Goal: Task Accomplishment & Management: Manage account settings

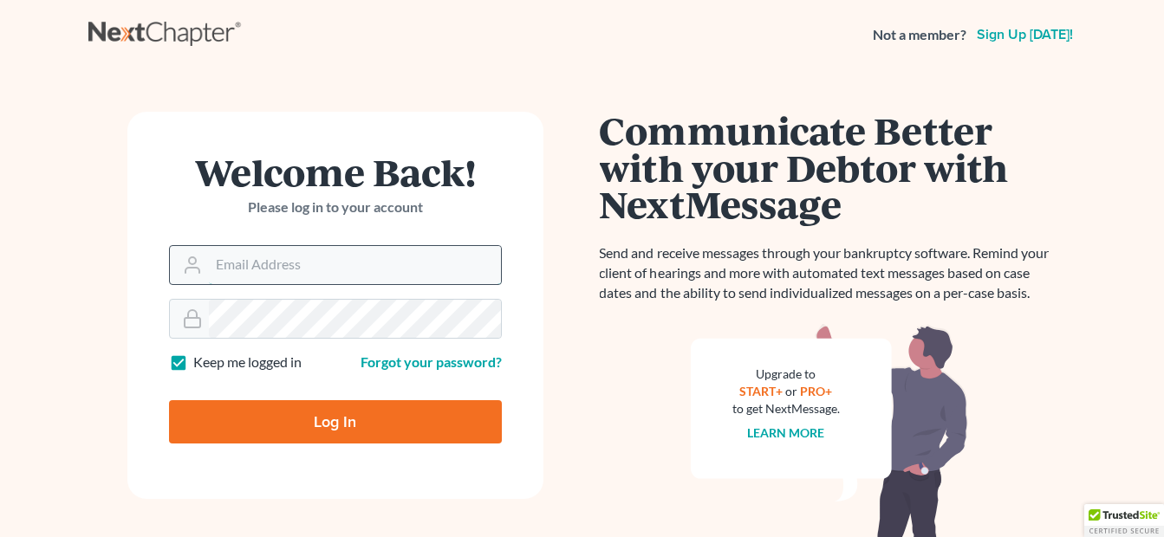
drag, startPoint x: 0, startPoint y: 0, endPoint x: 296, endPoint y: 257, distance: 391.4
click at [296, 257] on input "Email Address" at bounding box center [355, 265] width 292 height 38
type input "fesenmyer_law@hotmail.com"
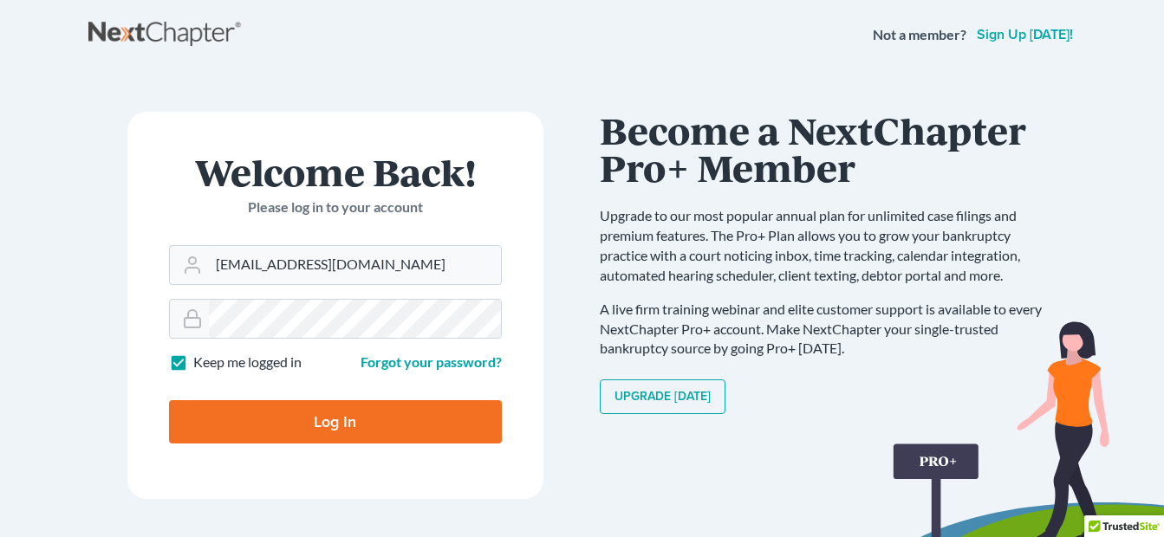
drag, startPoint x: 326, startPoint y: 412, endPoint x: 323, endPoint y: 387, distance: 25.3
click at [326, 411] on input "Log In" at bounding box center [335, 421] width 333 height 43
type input "Thinking..."
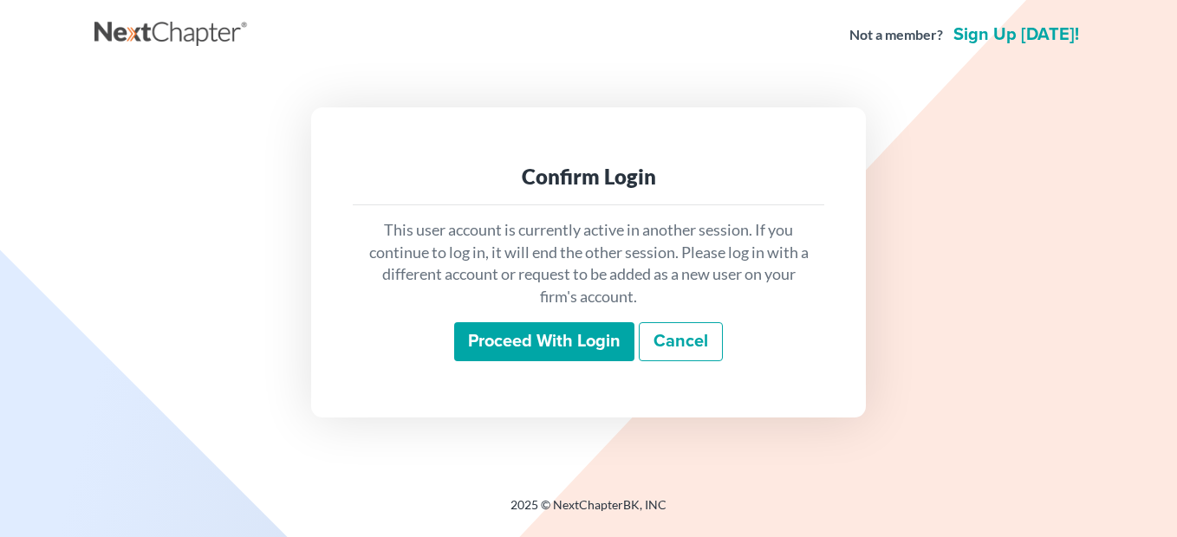
click at [591, 328] on input "Proceed with login" at bounding box center [544, 342] width 180 height 40
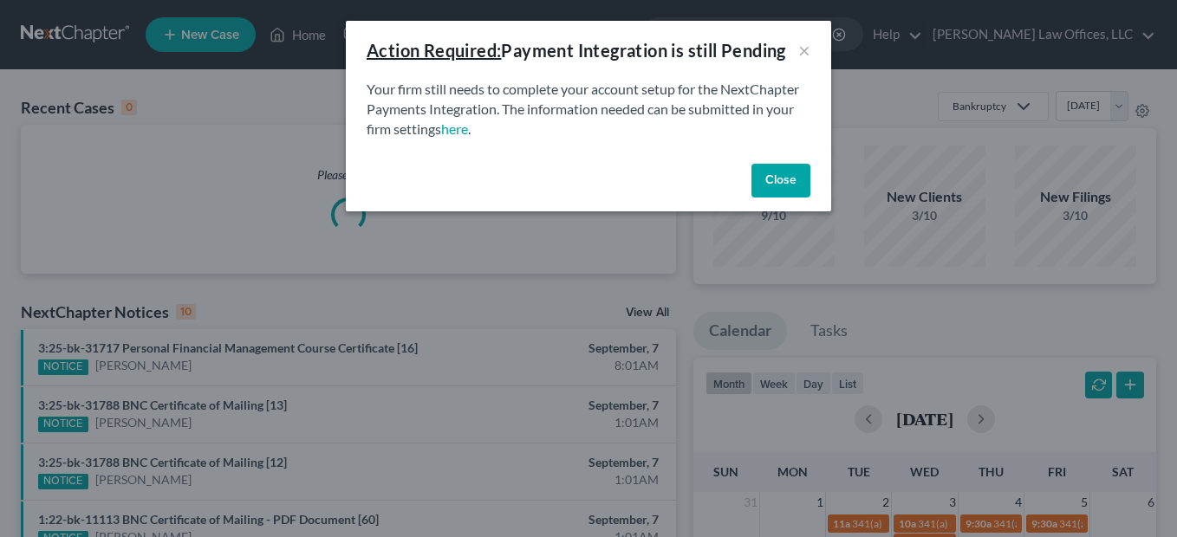
click at [777, 179] on button "Close" at bounding box center [781, 181] width 59 height 35
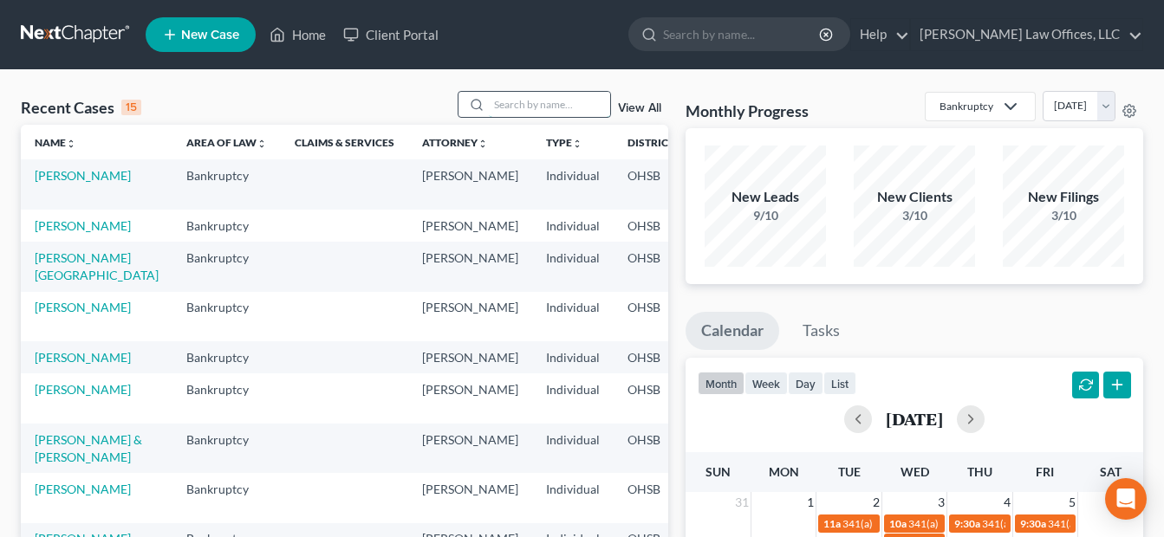
click at [580, 100] on input "search" at bounding box center [549, 104] width 121 height 25
type input "[PERSON_NAME]"
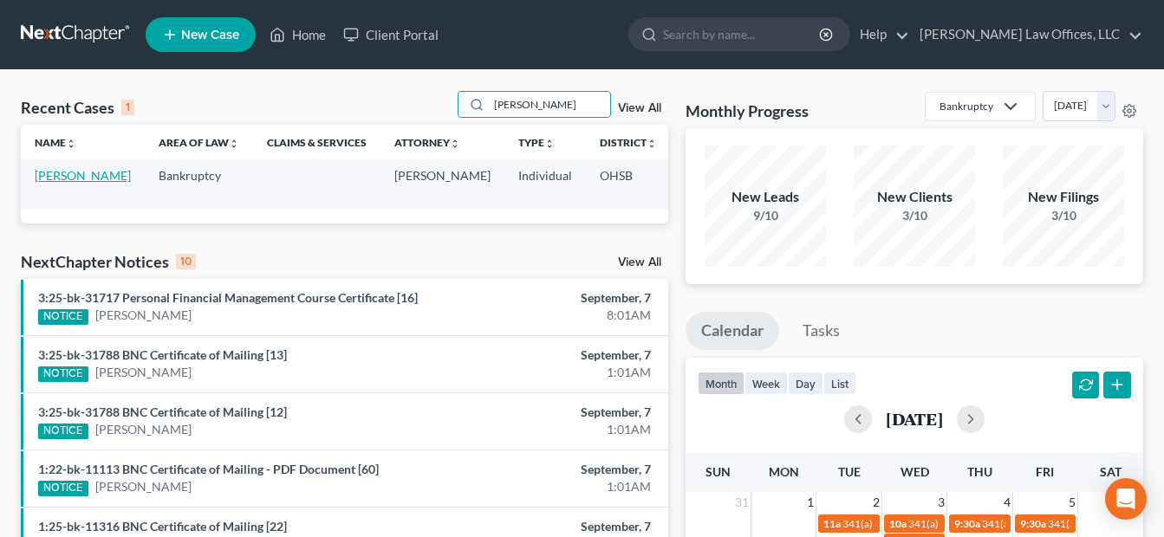
click at [50, 183] on link "[PERSON_NAME]" at bounding box center [83, 175] width 96 height 15
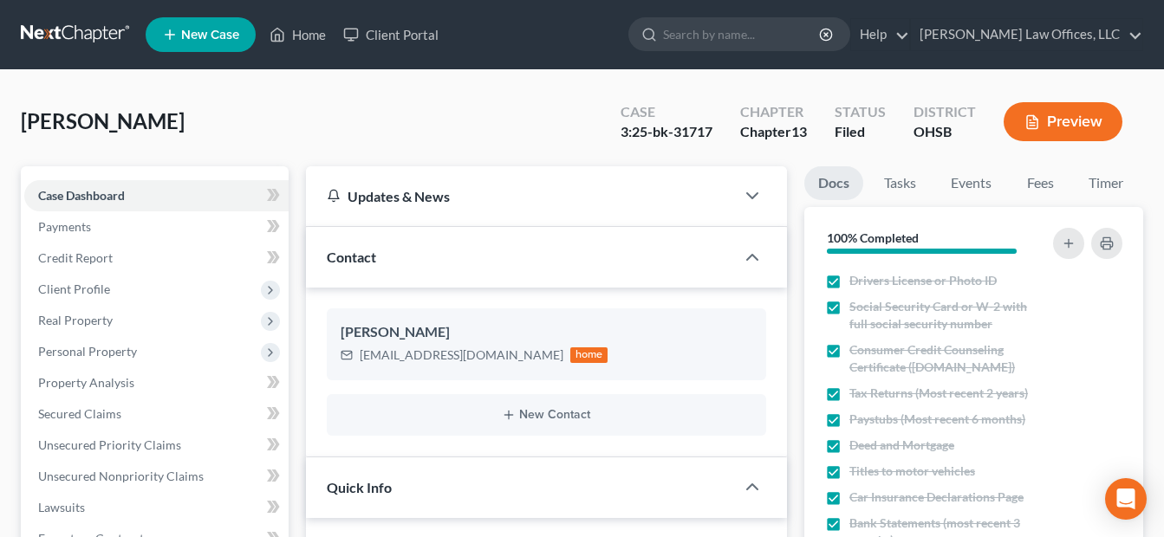
scroll to position [260, 0]
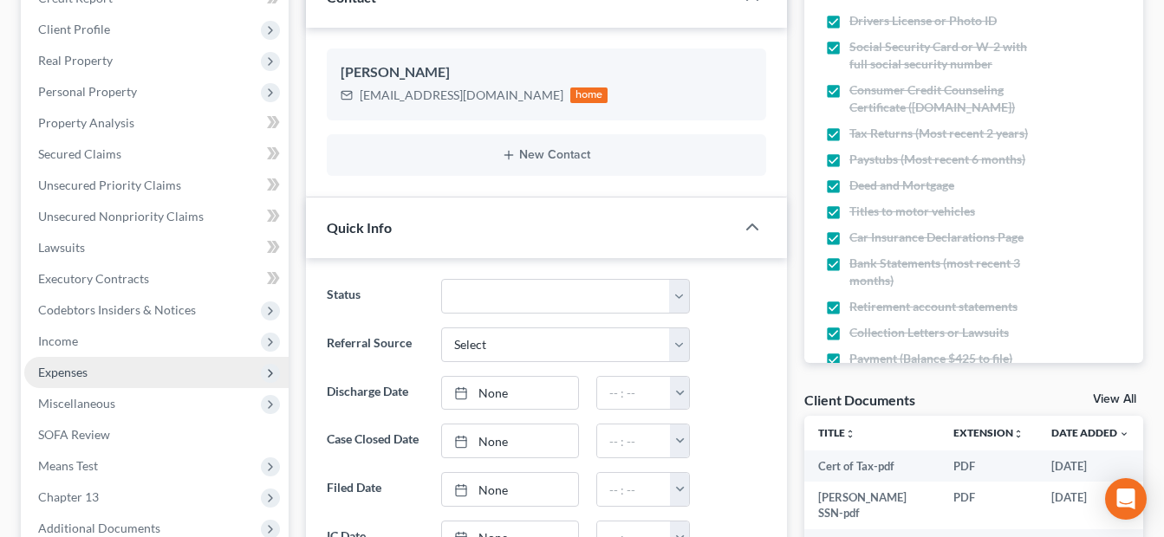
click at [81, 368] on span "Expenses" at bounding box center [62, 372] width 49 height 15
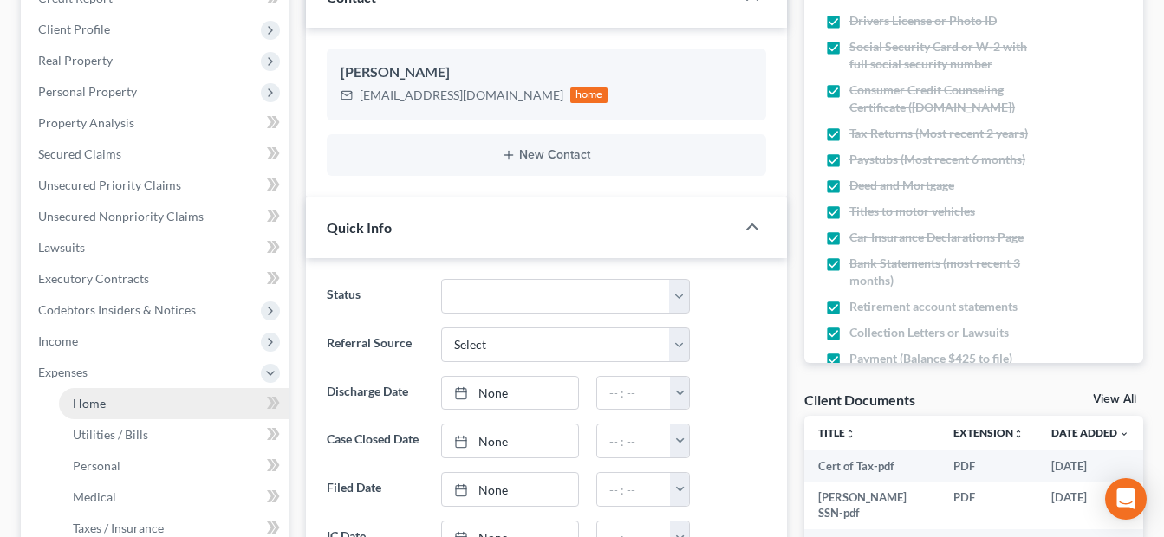
click at [87, 394] on link "Home" at bounding box center [174, 403] width 230 height 31
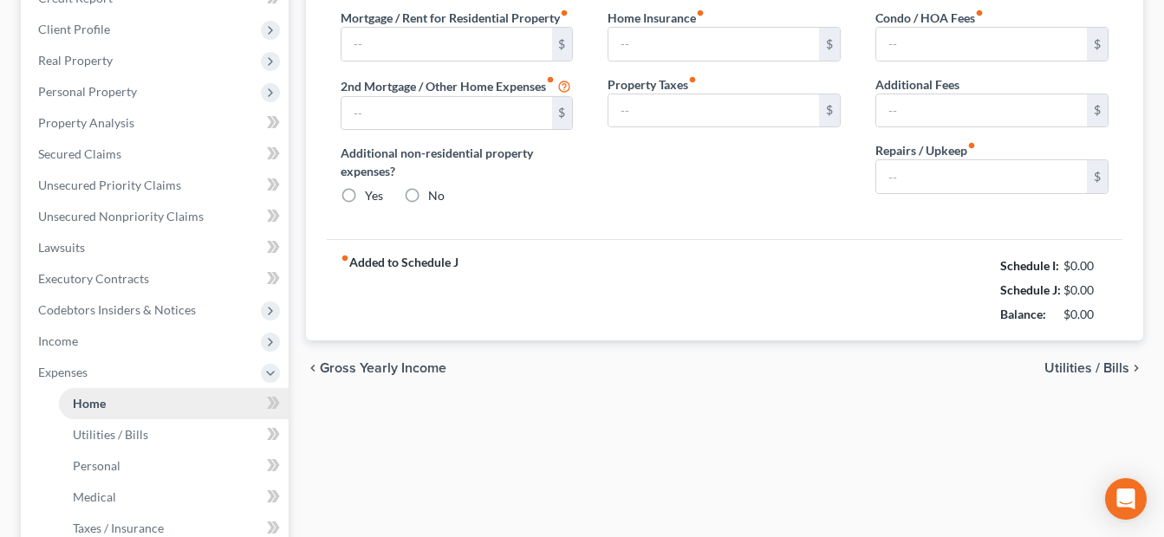
scroll to position [34, 0]
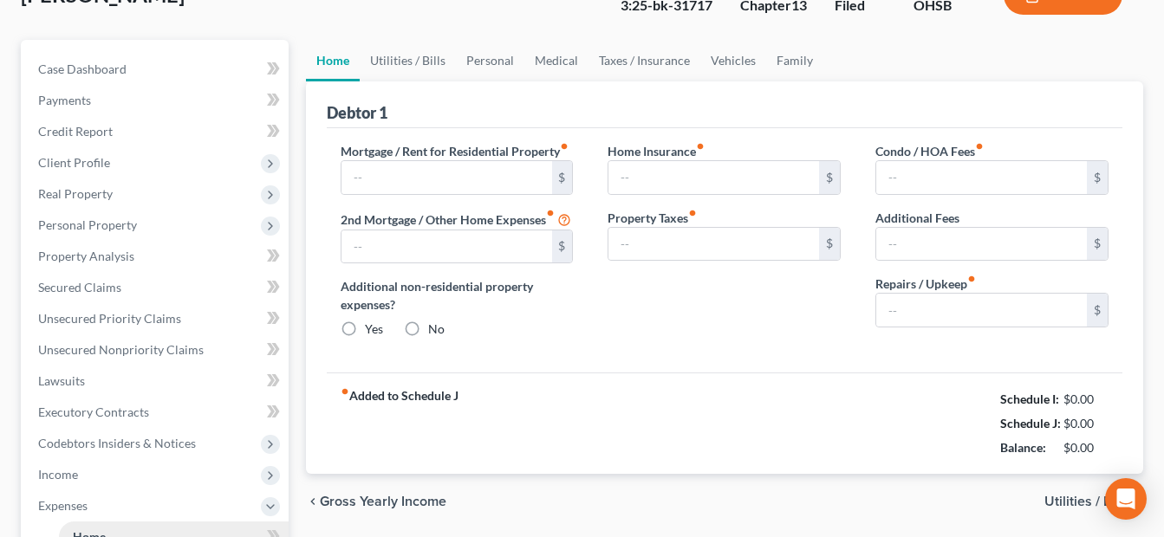
type input "927.00"
type input "0.00"
radio input "true"
type input "0.00"
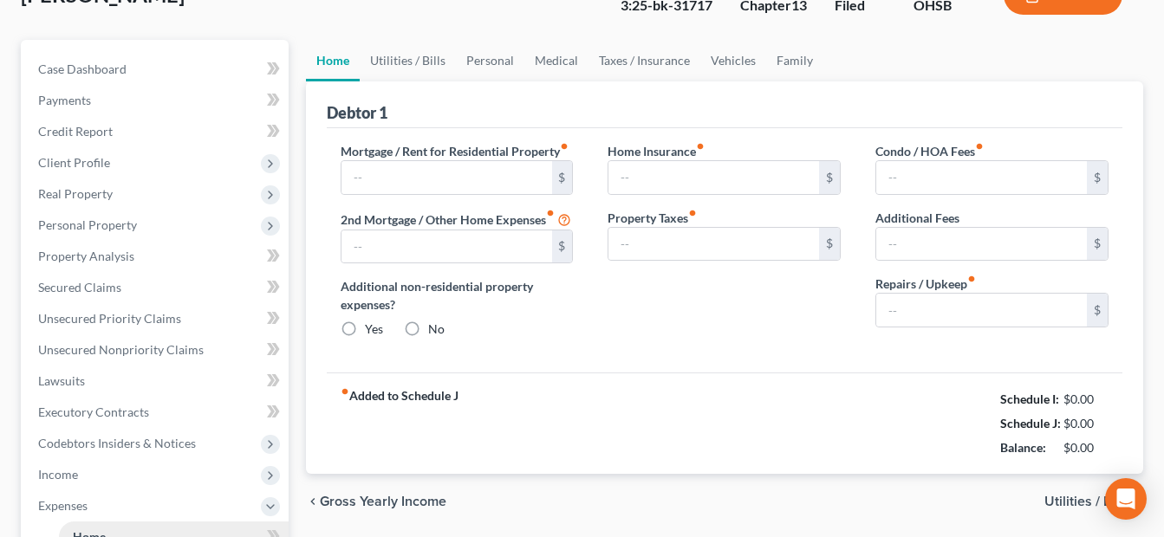
type input "0.00"
type input "100.00"
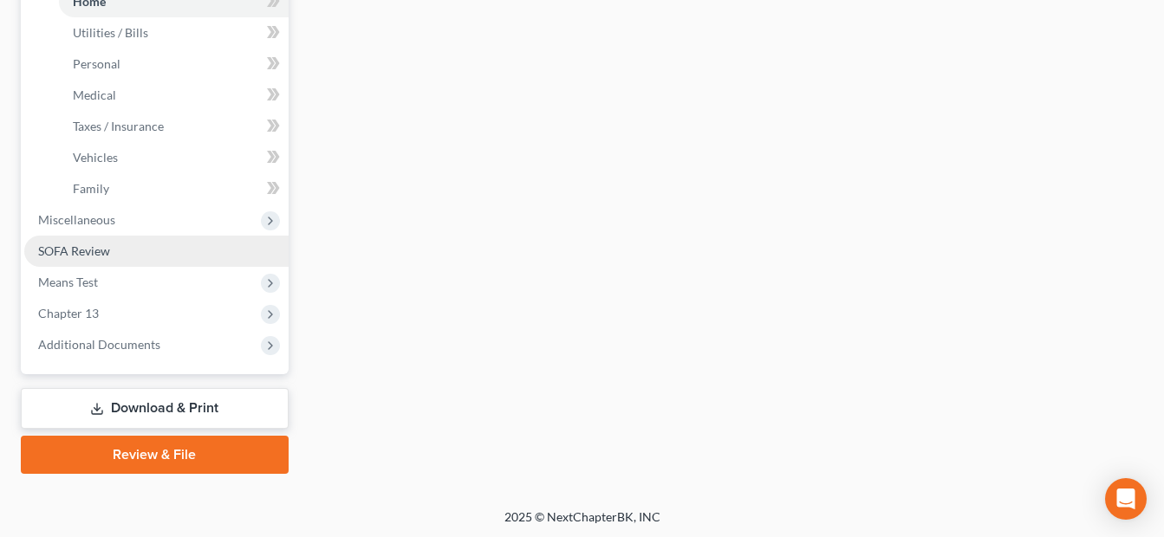
scroll to position [665, 0]
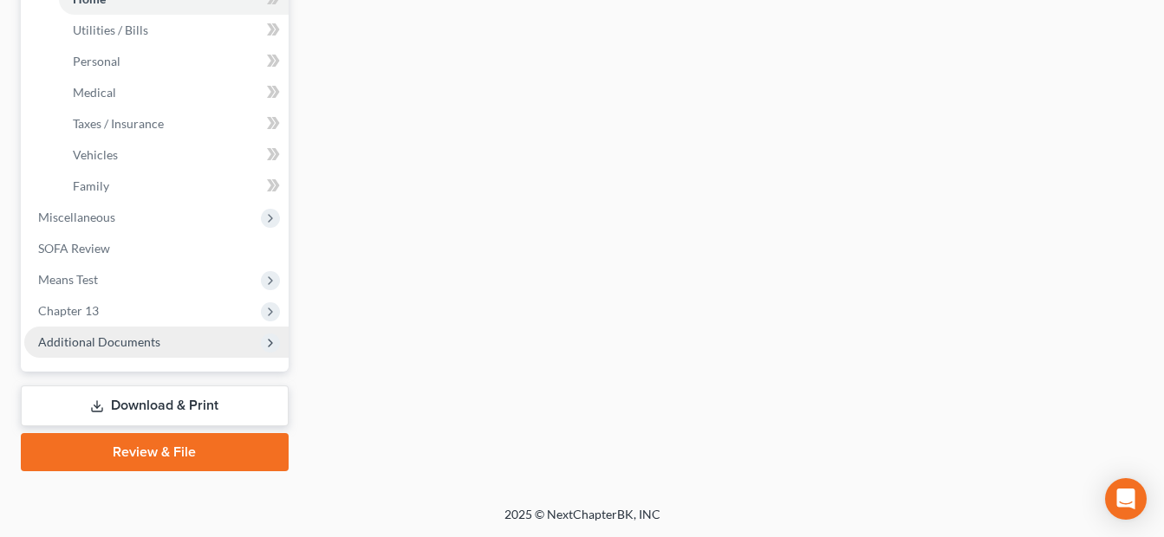
click at [126, 336] on span "Additional Documents" at bounding box center [99, 342] width 122 height 15
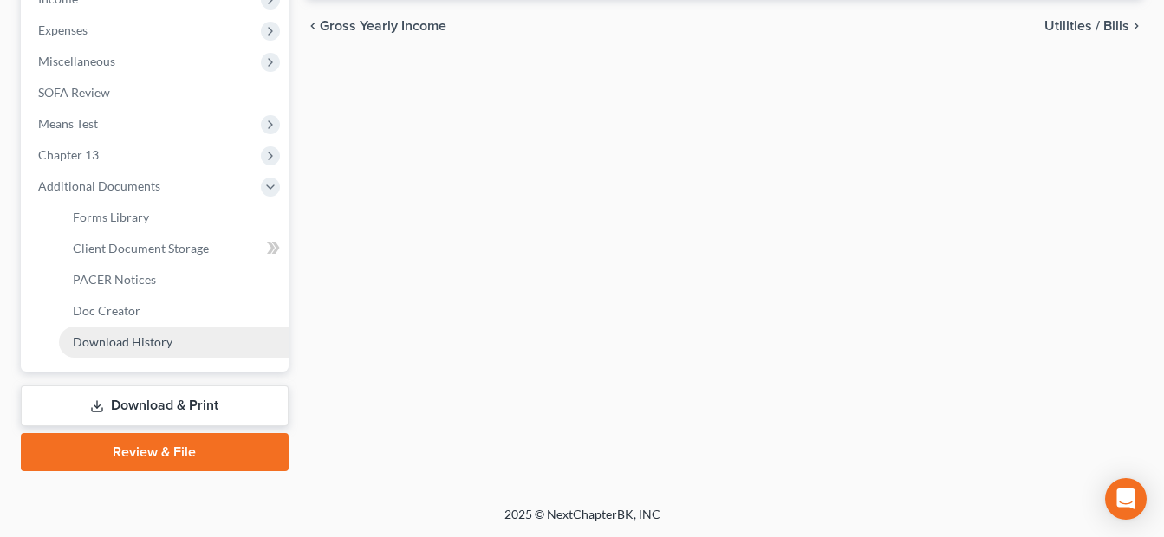
scroll to position [602, 0]
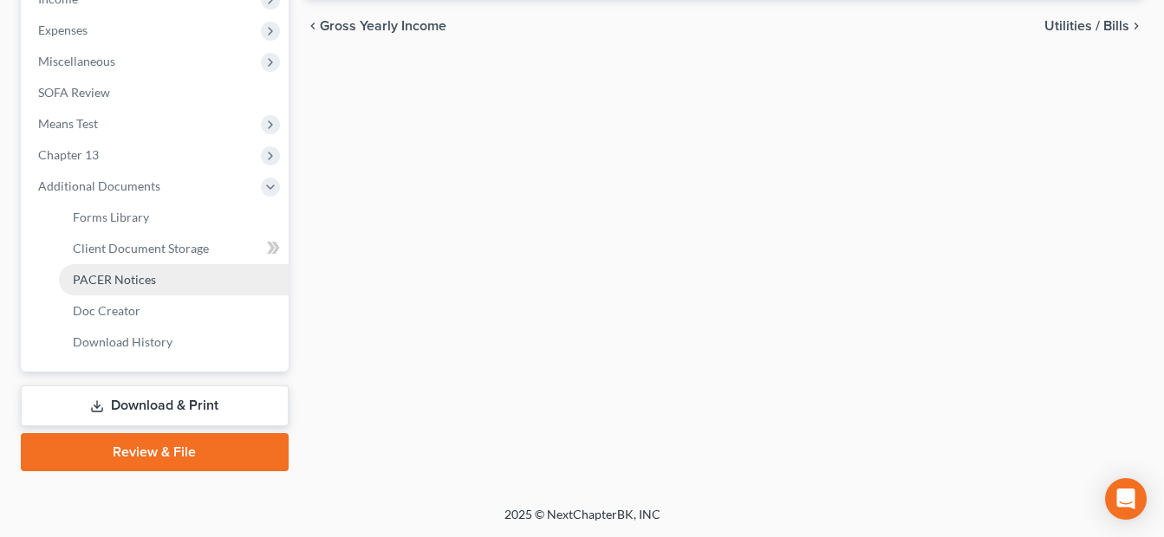
click at [130, 277] on span "PACER Notices" at bounding box center [114, 279] width 83 height 15
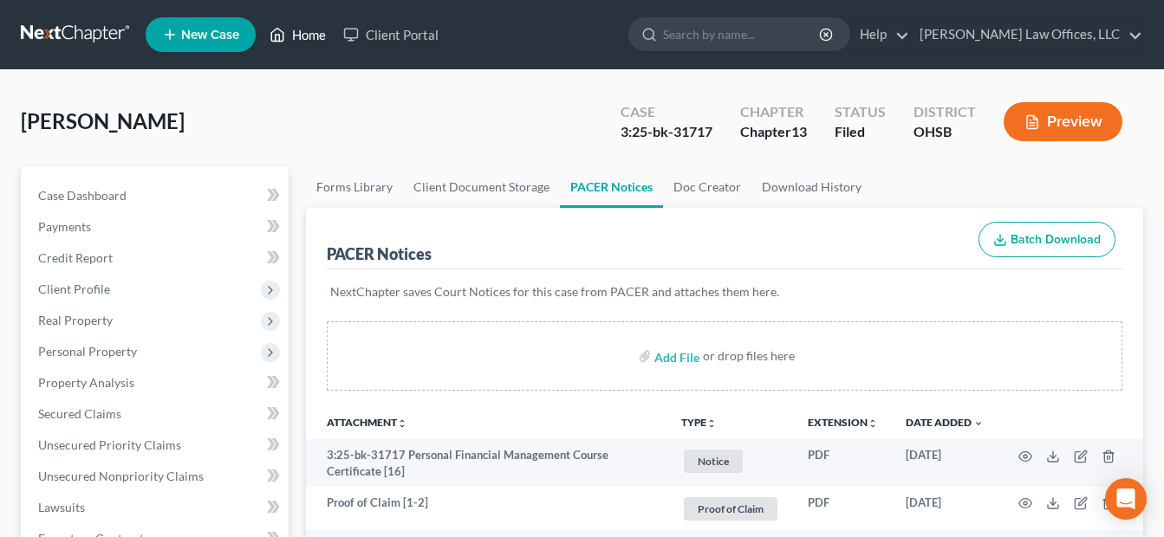
click at [299, 26] on link "Home" at bounding box center [298, 34] width 74 height 31
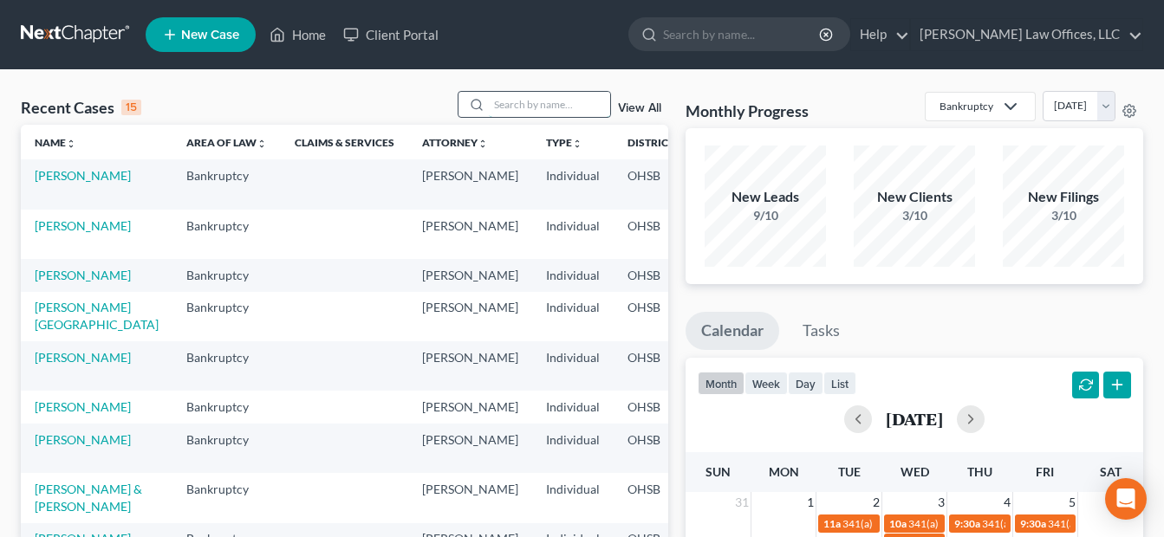
click at [546, 94] on input "search" at bounding box center [549, 104] width 121 height 25
type input "calhoun"
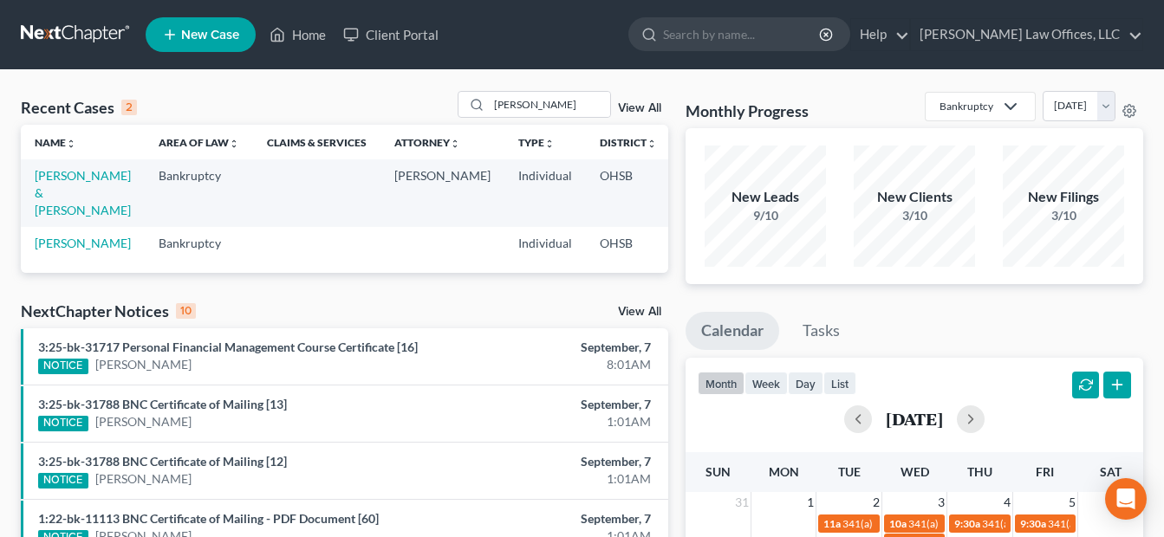
click at [58, 202] on td "Calhoun, Paul & Elizabeth" at bounding box center [83, 192] width 124 height 67
